Goal: Task Accomplishment & Management: Manage account settings

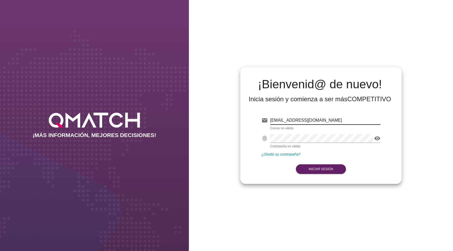
click at [296, 121] on input "[EMAIL_ADDRESS][DOMAIN_NAME]" at bounding box center [325, 120] width 110 height 8
type input "t"
paste input "[PERSON_NAME][EMAIL_ADDRESS][DOMAIN_NAME]"
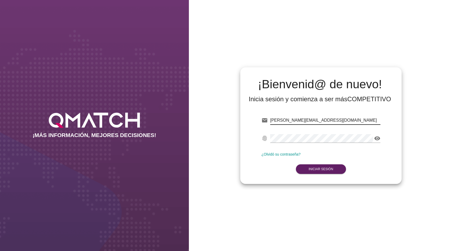
type input "[PERSON_NAME][EMAIL_ADDRESS][DOMAIN_NAME]"
